Goal: Task Accomplishment & Management: Complete application form

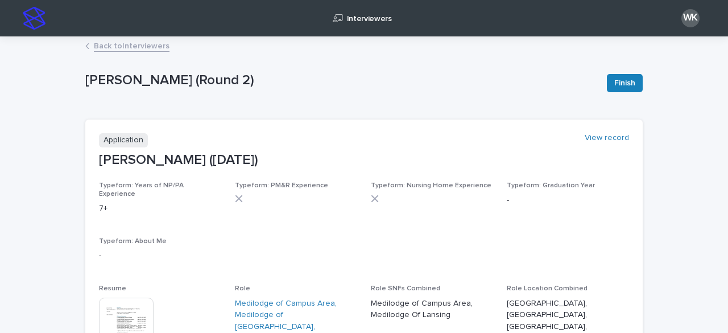
click at [132, 53] on div "Back to Interviewers" at bounding box center [364, 47] width 569 height 16
click at [133, 45] on link "Back to Interviewers" at bounding box center [132, 45] width 76 height 13
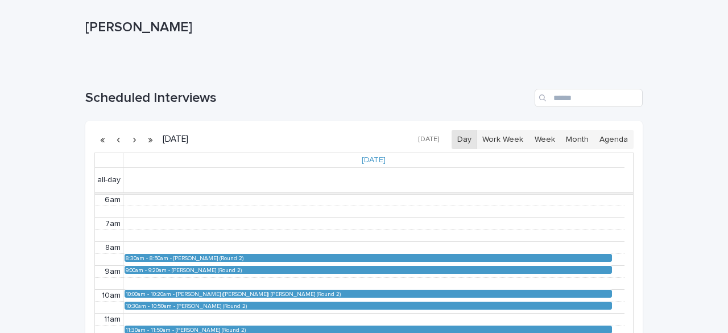
scroll to position [114, 0]
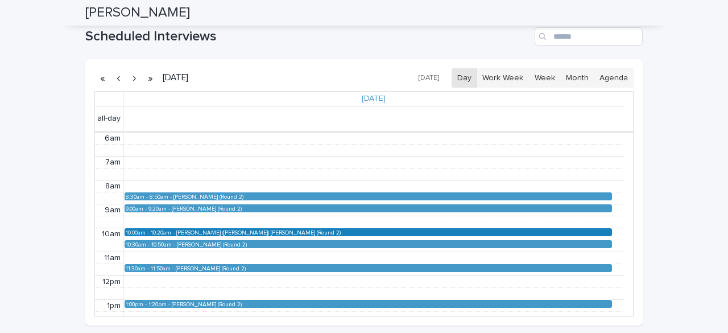
click at [205, 229] on div "[PERSON_NAME] ([PERSON_NAME]) [PERSON_NAME] (Round 2)" at bounding box center [393, 232] width 435 height 6
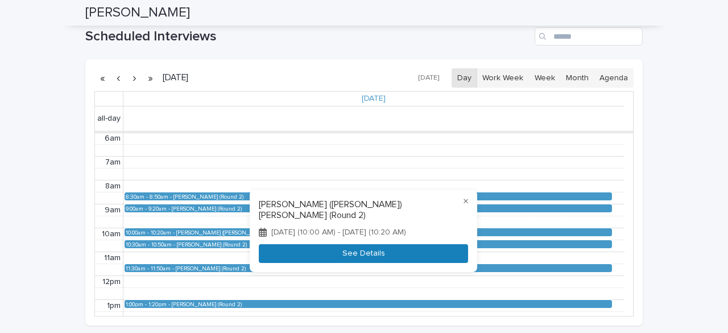
click at [280, 255] on button "See Details" at bounding box center [363, 253] width 209 height 19
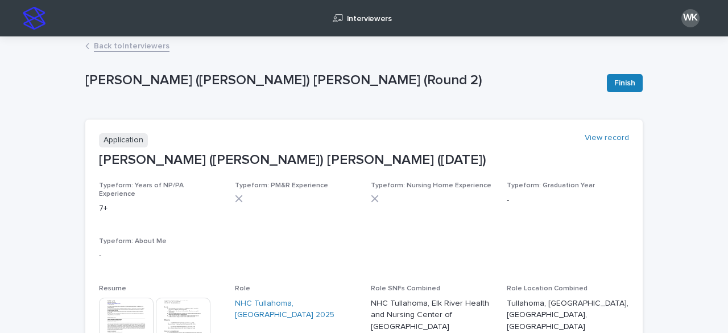
scroll to position [57, 0]
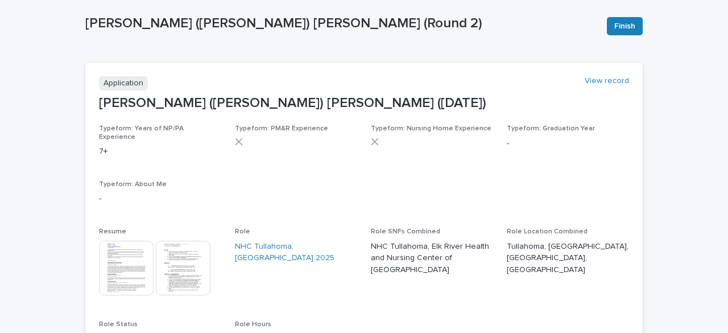
click at [123, 266] on img at bounding box center [126, 268] width 55 height 55
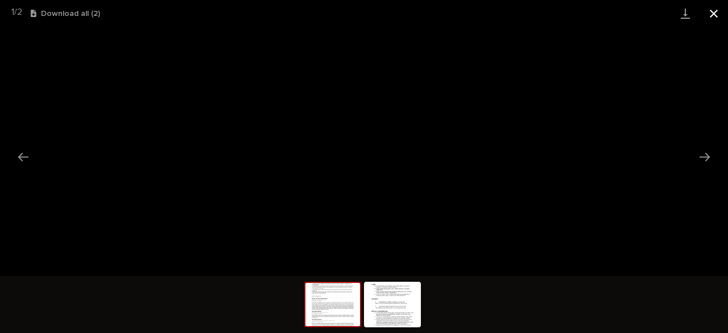
click at [716, 12] on button "Close gallery" at bounding box center [714, 13] width 28 height 27
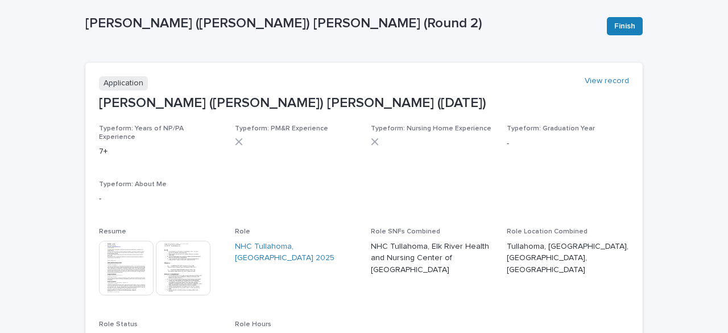
click at [618, 35] on button "Finish" at bounding box center [625, 26] width 36 height 18
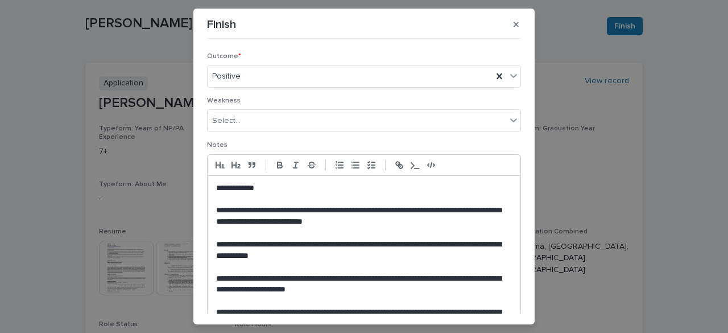
click at [233, 241] on p "**********" at bounding box center [361, 250] width 291 height 23
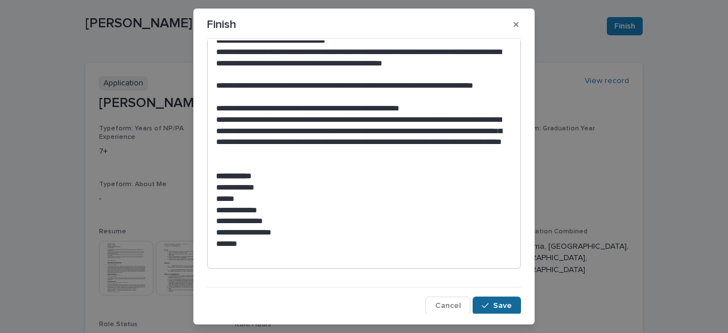
scroll to position [497, 0]
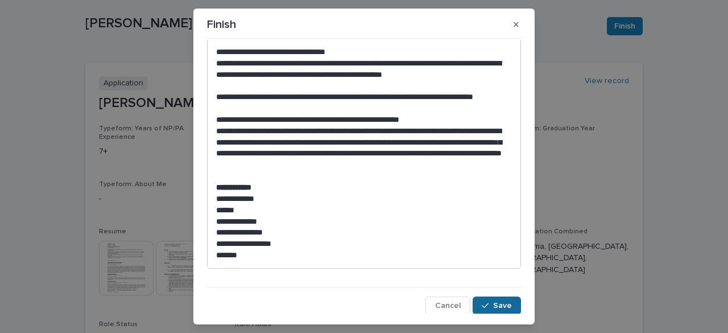
click at [498, 308] on span "Save" at bounding box center [502, 305] width 19 height 8
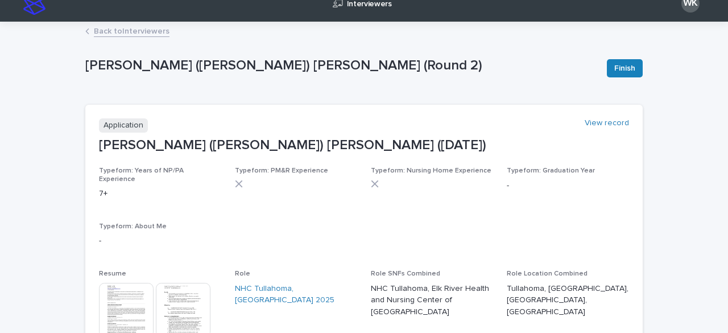
scroll to position [0, 0]
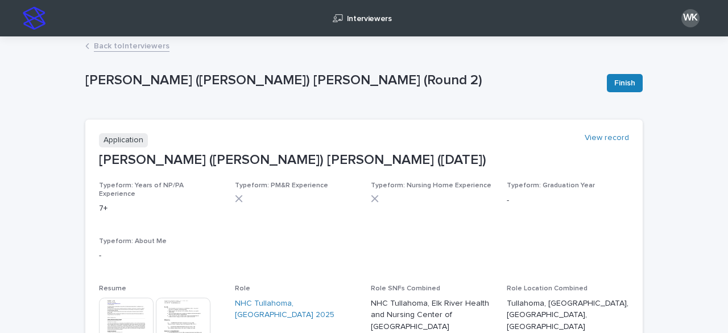
click at [136, 42] on link "Back to Interviewers" at bounding box center [132, 45] width 76 height 13
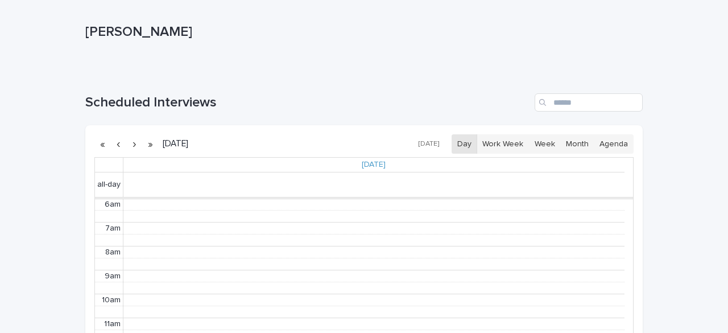
scroll to position [171, 0]
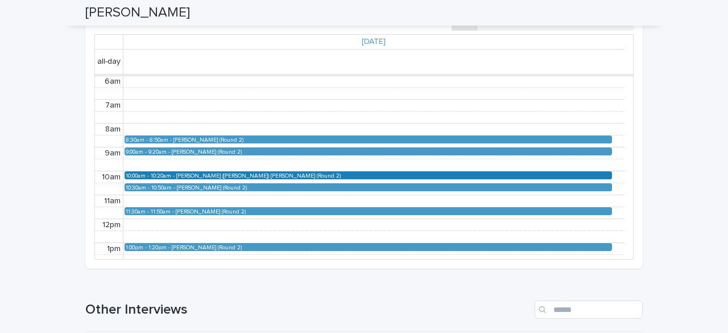
click at [204, 175] on div "[PERSON_NAME] ([PERSON_NAME]) [PERSON_NAME] (Round 2)" at bounding box center [393, 175] width 435 height 6
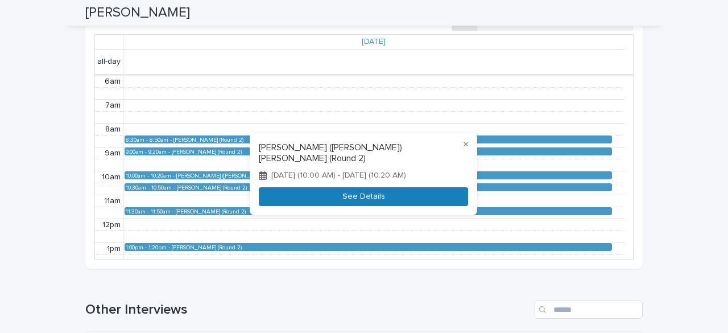
click at [303, 197] on button "See Details" at bounding box center [363, 196] width 209 height 19
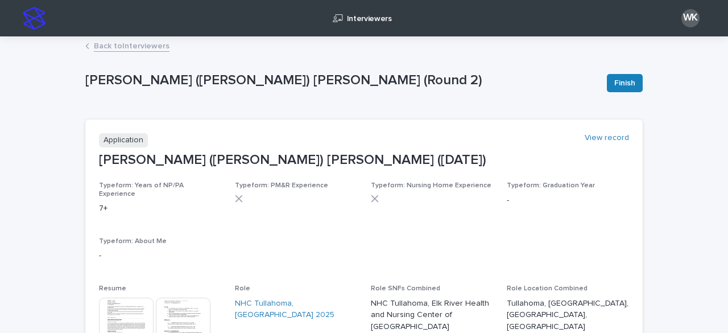
click at [110, 48] on link "Back to Interviewers" at bounding box center [132, 45] width 76 height 13
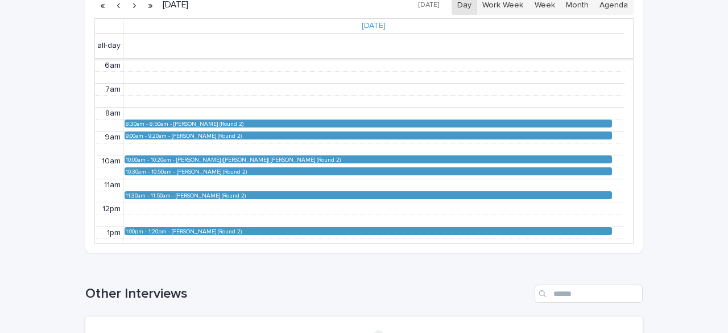
scroll to position [284, 0]
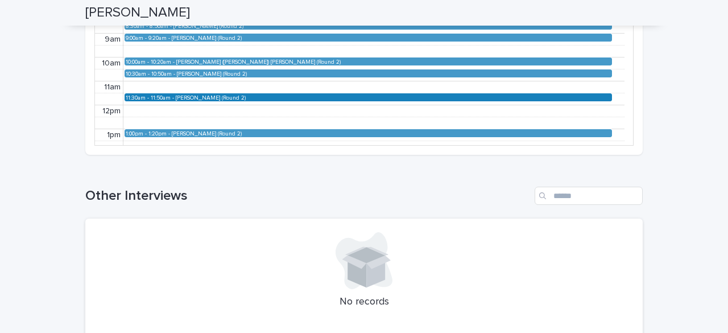
click at [198, 97] on div "[PERSON_NAME] (Round 2)" at bounding box center [393, 97] width 435 height 6
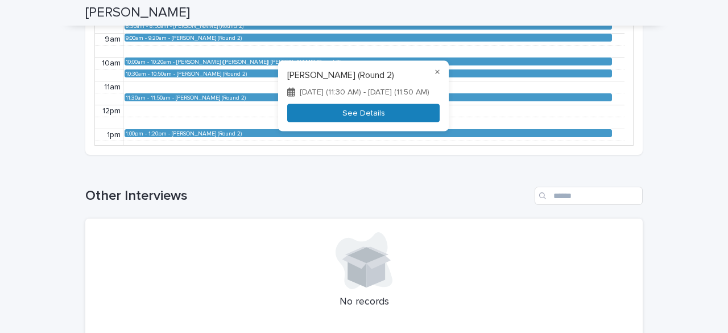
click at [318, 117] on button "See Details" at bounding box center [363, 113] width 152 height 19
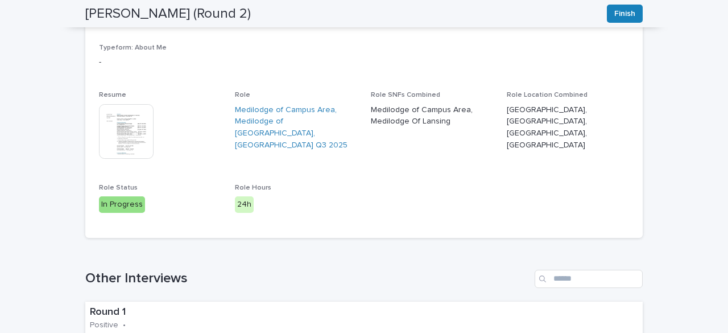
scroll to position [193, 0]
click at [131, 107] on img at bounding box center [126, 132] width 55 height 55
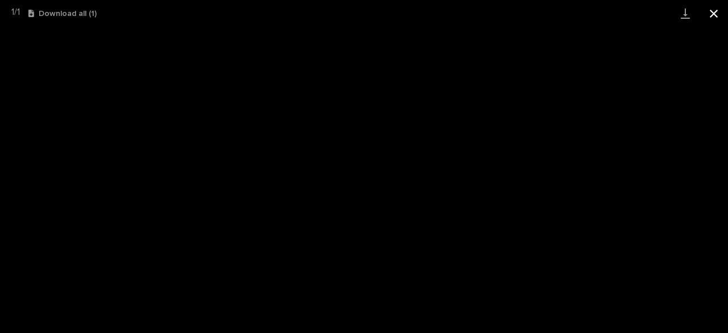
click at [718, 14] on button "Close gallery" at bounding box center [714, 13] width 28 height 27
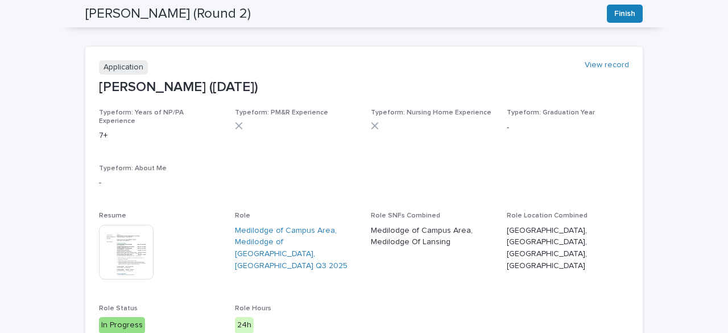
scroll to position [0, 0]
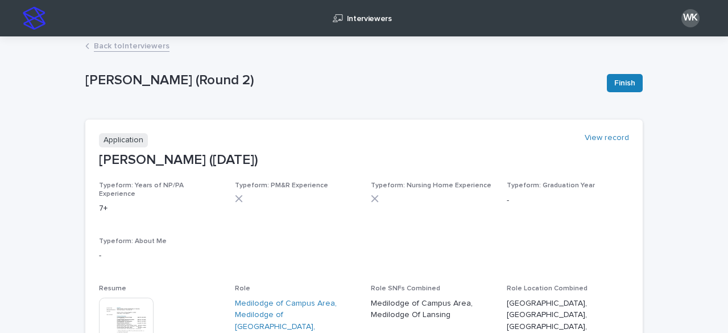
click at [131, 40] on link "Back to Interviewers" at bounding box center [132, 45] width 76 height 13
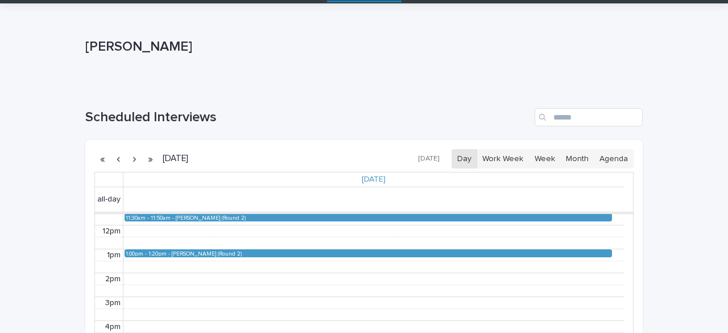
scroll to position [57, 0]
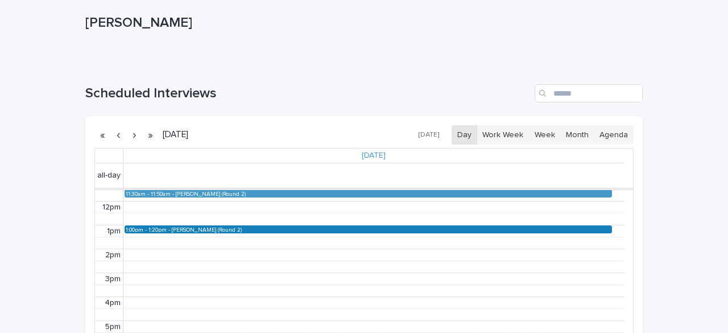
click at [189, 230] on div "[PERSON_NAME] (Round 2)" at bounding box center [391, 229] width 439 height 6
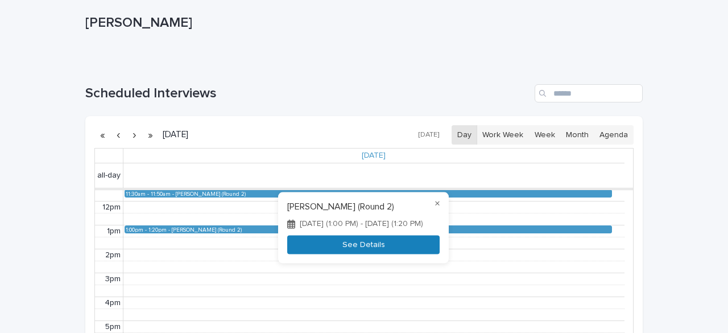
click at [323, 251] on button "See Details" at bounding box center [363, 245] width 152 height 19
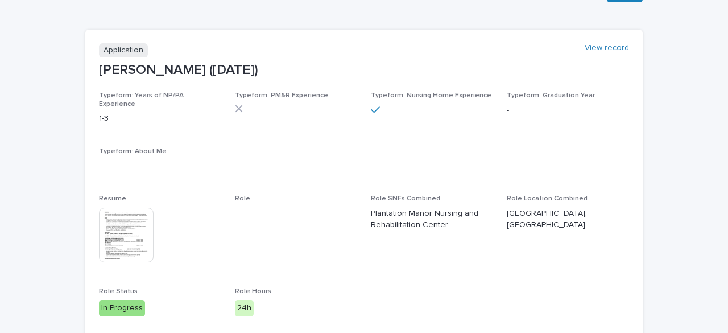
scroll to position [114, 0]
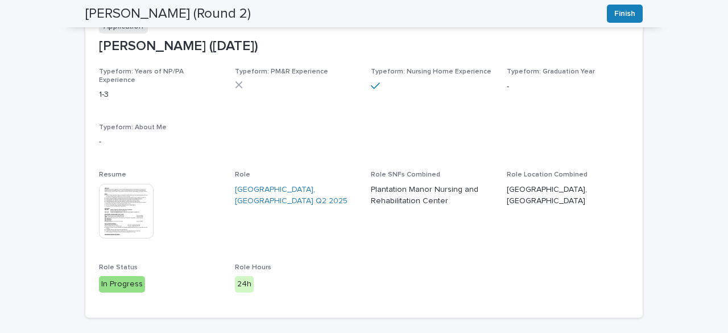
click at [115, 202] on img at bounding box center [126, 211] width 55 height 55
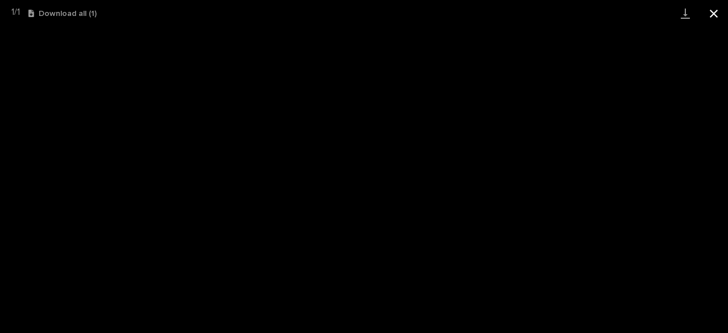
click at [716, 16] on button "Close gallery" at bounding box center [714, 13] width 28 height 27
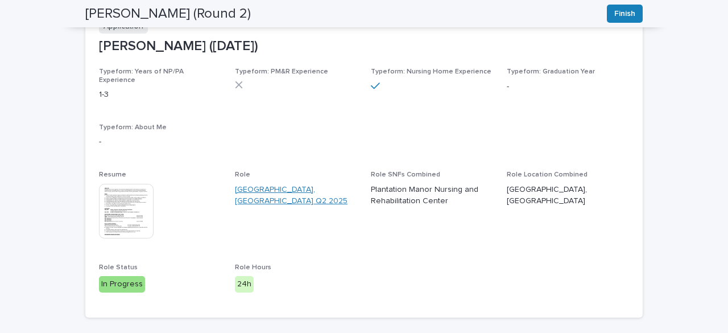
click at [286, 184] on link "[GEOGRAPHIC_DATA], [GEOGRAPHIC_DATA] Q2 2025" at bounding box center [296, 196] width 122 height 24
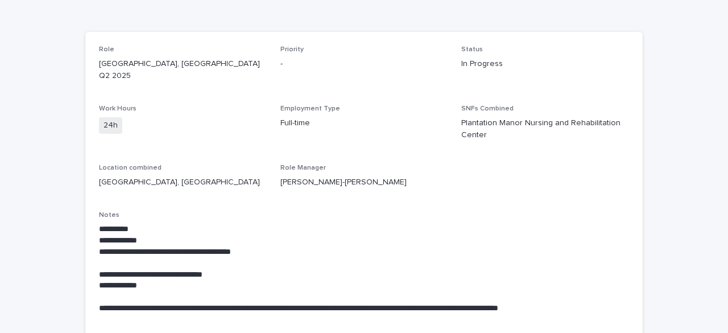
scroll to position [114, 0]
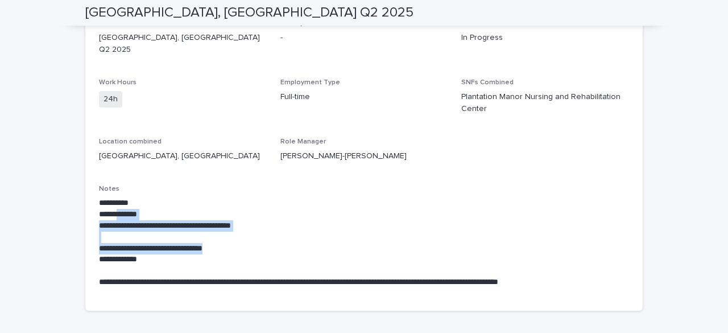
drag, startPoint x: 229, startPoint y: 238, endPoint x: 119, endPoint y: 208, distance: 114.6
click at [119, 208] on div "**********" at bounding box center [364, 242] width 530 height 90
click at [119, 209] on p "**********" at bounding box center [364, 214] width 530 height 11
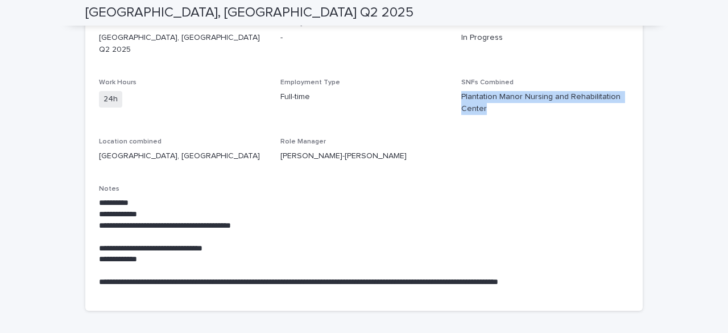
drag, startPoint x: 515, startPoint y: 99, endPoint x: 451, endPoint y: 89, distance: 65.0
click at [450, 89] on div "**********" at bounding box center [364, 158] width 530 height 278
click at [452, 93] on div "**********" at bounding box center [364, 158] width 530 height 278
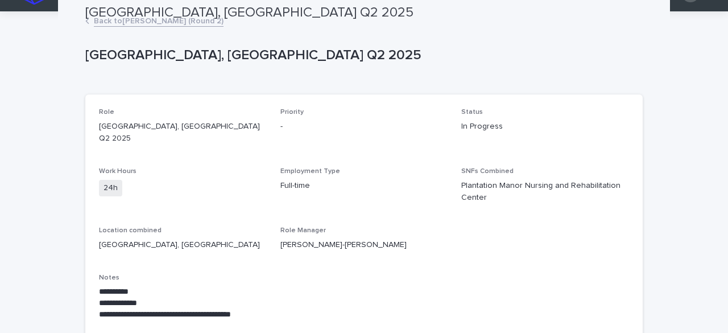
scroll to position [0, 0]
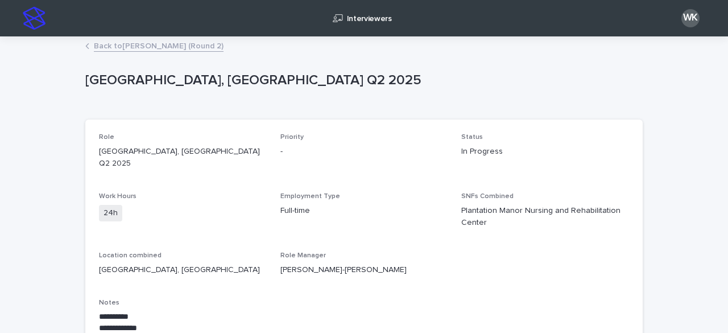
click at [133, 40] on link "Back to [PERSON_NAME] (Round 2)" at bounding box center [159, 45] width 130 height 13
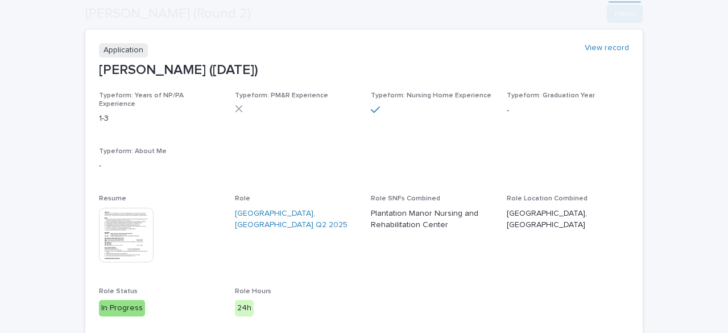
scroll to position [114, 0]
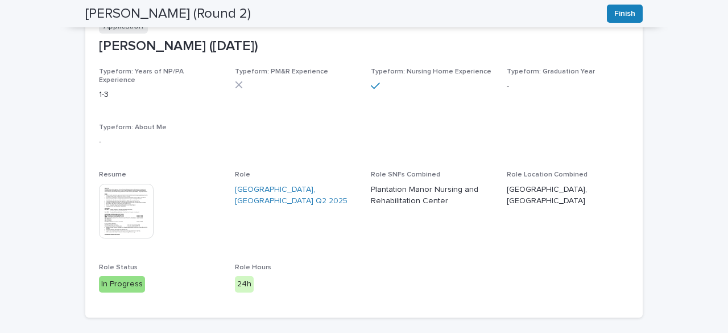
click at [123, 201] on img at bounding box center [126, 211] width 55 height 55
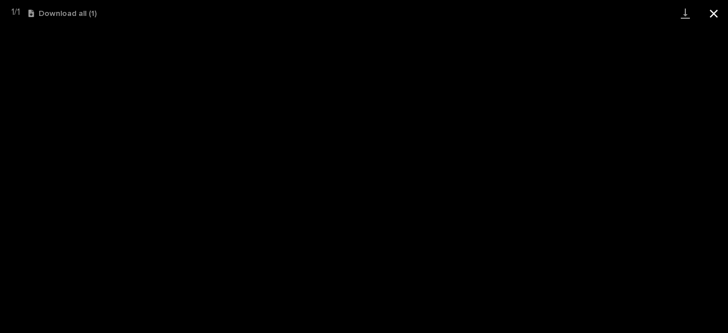
click at [716, 12] on button "Close gallery" at bounding box center [714, 13] width 28 height 27
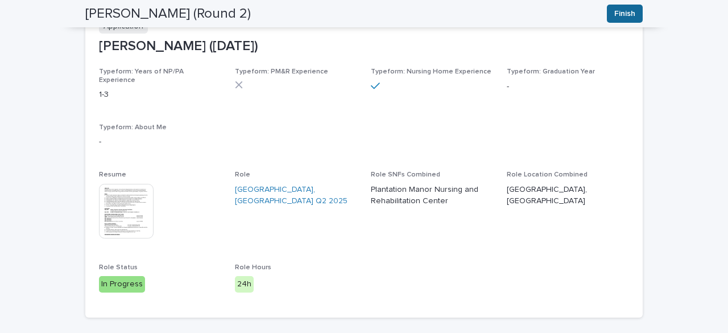
click at [622, 15] on span "Finish" at bounding box center [624, 13] width 21 height 11
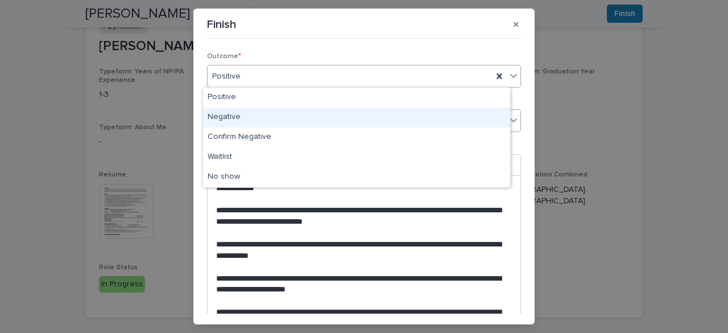
click at [228, 113] on div "Negative" at bounding box center [356, 118] width 307 height 20
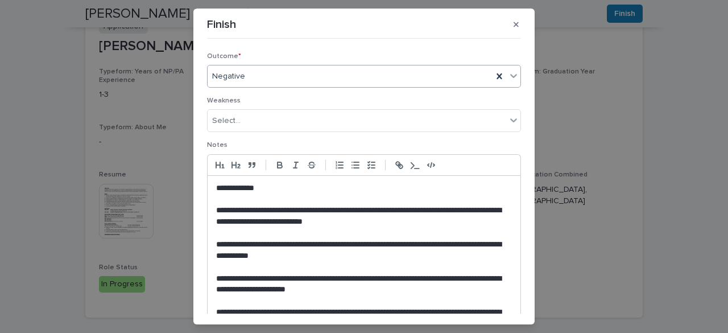
click at [259, 267] on p at bounding box center [364, 267] width 296 height 11
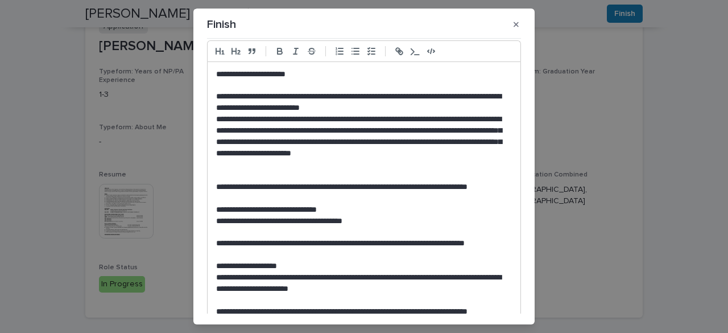
click at [482, 149] on p "**********" at bounding box center [361, 142] width 291 height 56
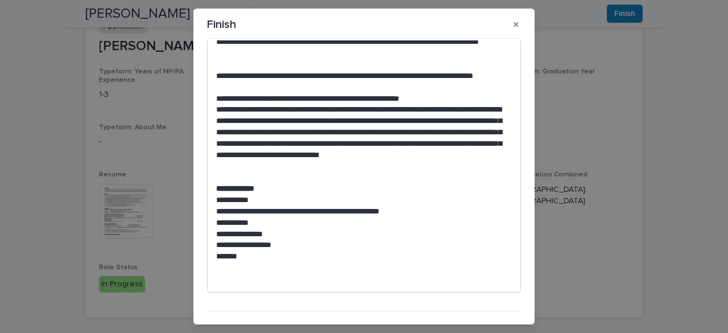
scroll to position [569, 0]
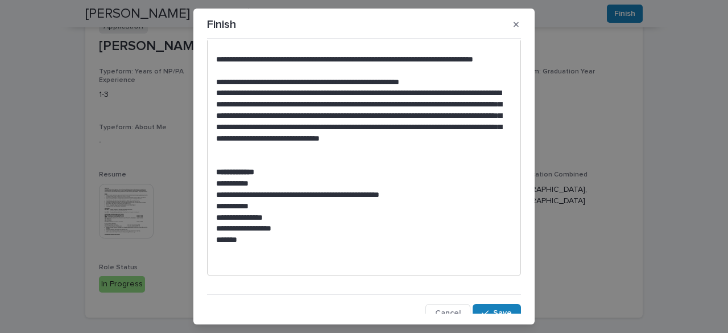
click at [308, 266] on p at bounding box center [361, 262] width 291 height 11
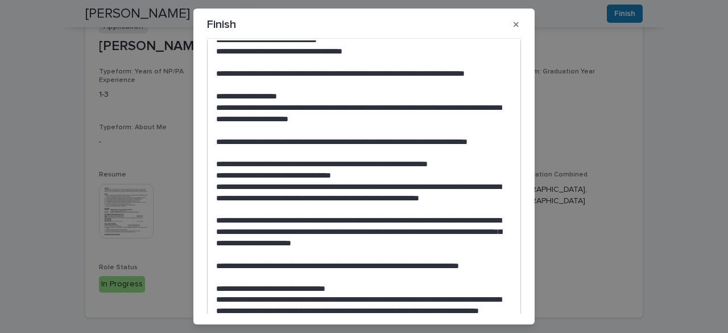
scroll to position [553, 0]
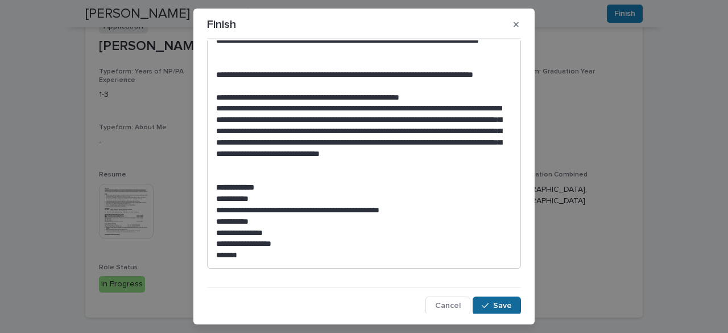
click at [482, 308] on div "button" at bounding box center [487, 305] width 11 height 8
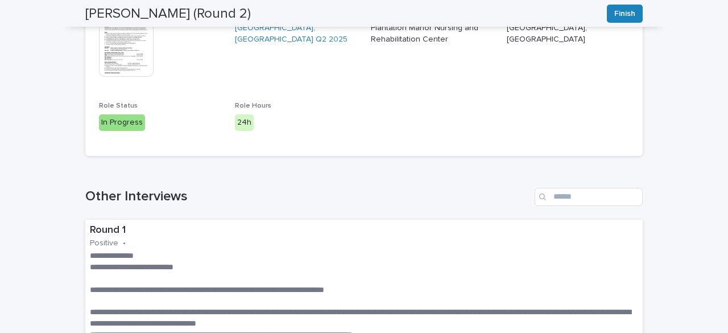
scroll to position [0, 0]
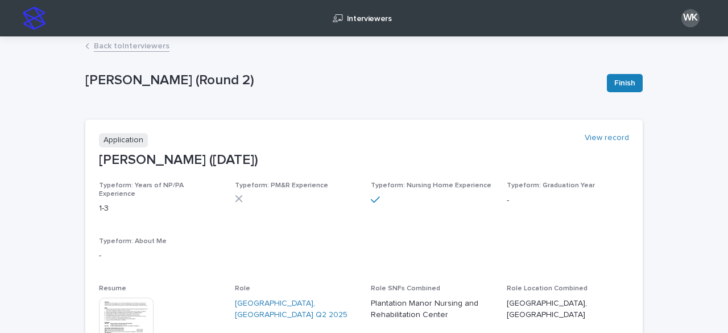
click at [149, 47] on link "Back to Interviewers" at bounding box center [132, 45] width 76 height 13
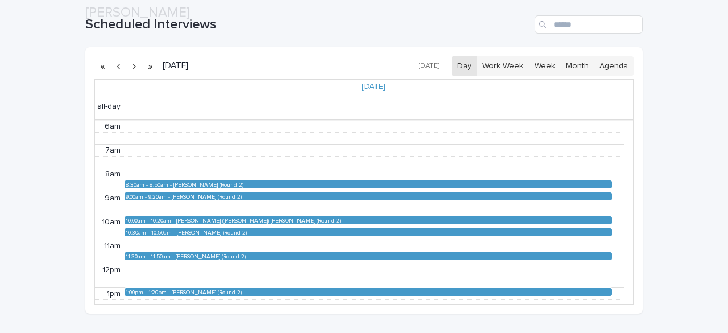
scroll to position [171, 0]
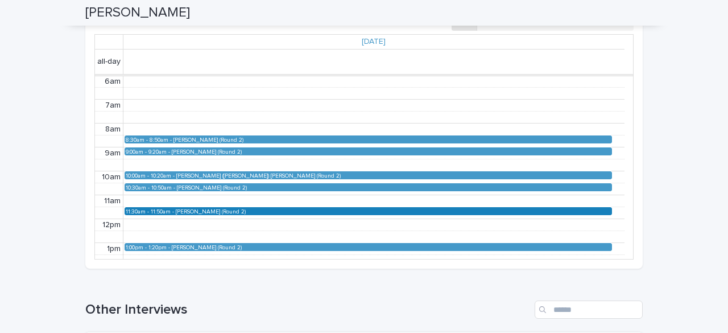
click at [233, 208] on div "[PERSON_NAME] (Round 2)" at bounding box center [393, 211] width 435 height 6
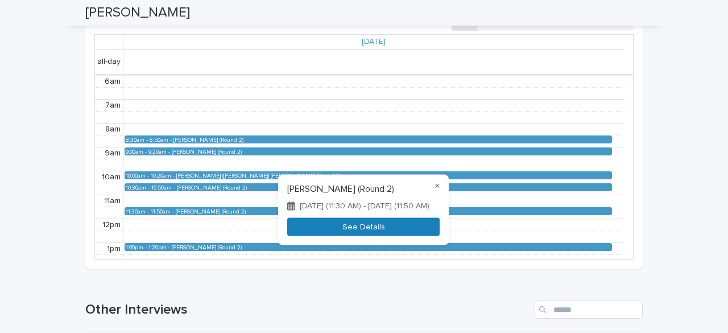
click at [374, 236] on button "See Details" at bounding box center [363, 226] width 152 height 19
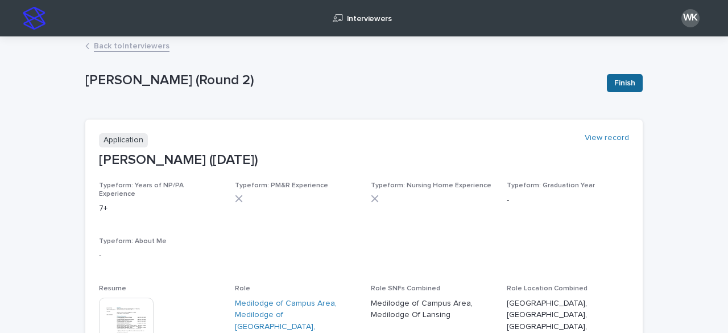
click at [619, 74] on button "Finish" at bounding box center [625, 83] width 36 height 18
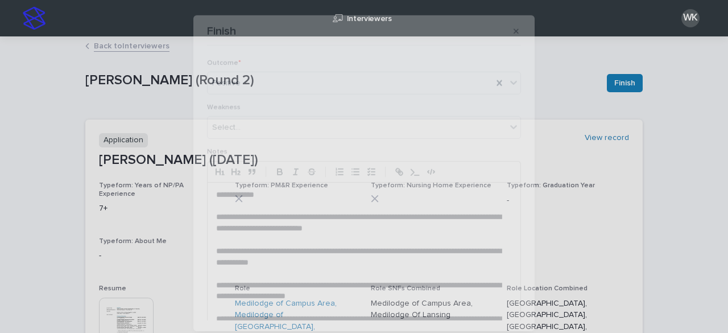
click at [619, 82] on div "**********" at bounding box center [364, 166] width 728 height 333
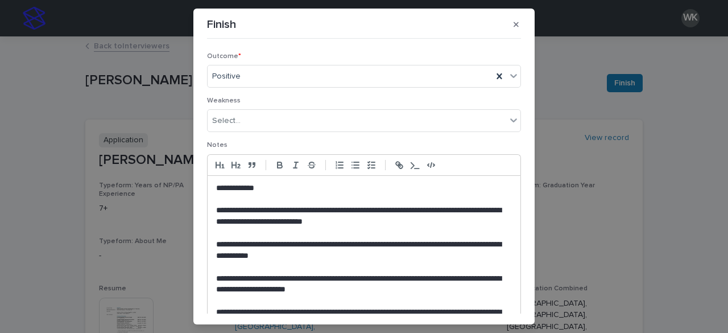
click at [327, 213] on p "**********" at bounding box center [361, 216] width 291 height 23
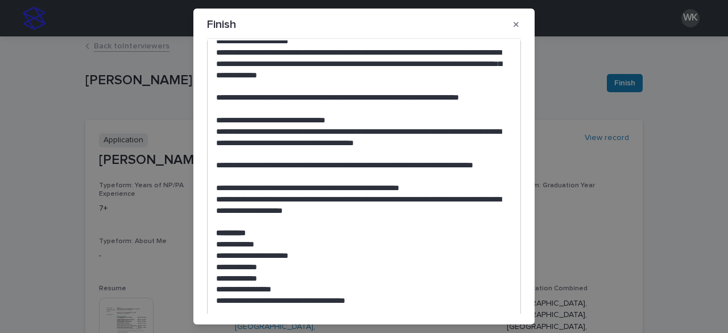
scroll to position [486, 0]
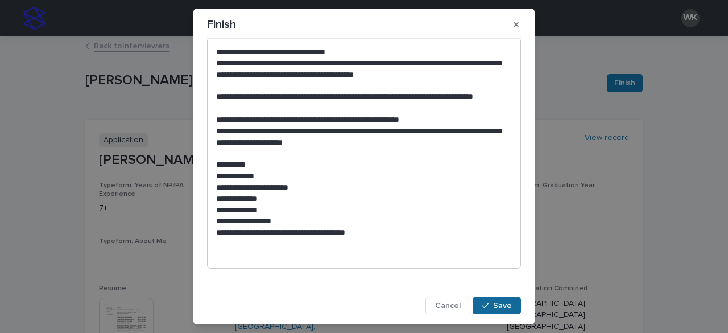
click at [482, 307] on icon "button" at bounding box center [485, 305] width 7 height 8
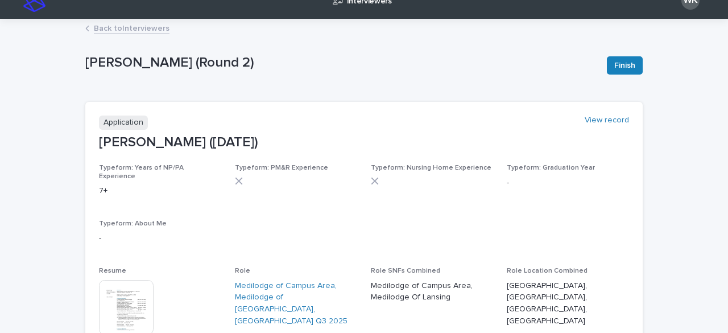
scroll to position [0, 0]
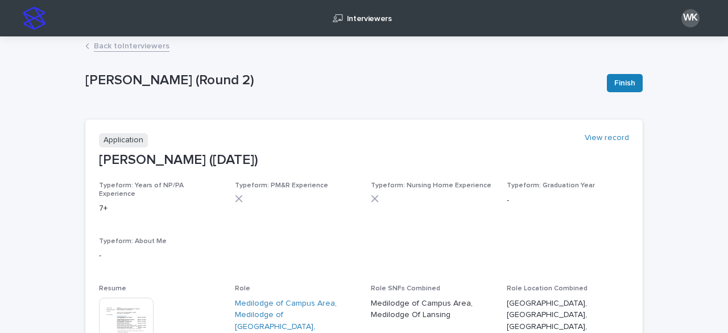
click at [106, 40] on link "Back to Interviewers" at bounding box center [132, 45] width 76 height 13
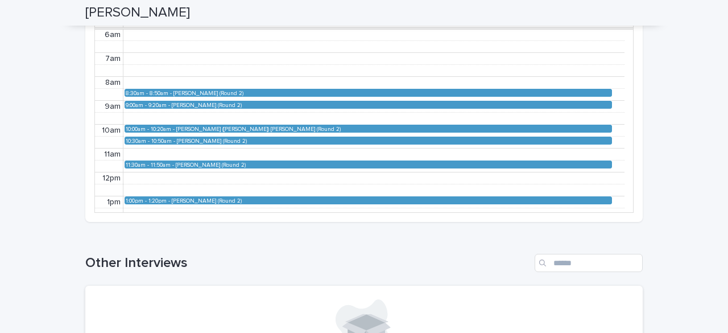
scroll to position [228, 0]
